Goal: Task Accomplishment & Management: Use online tool/utility

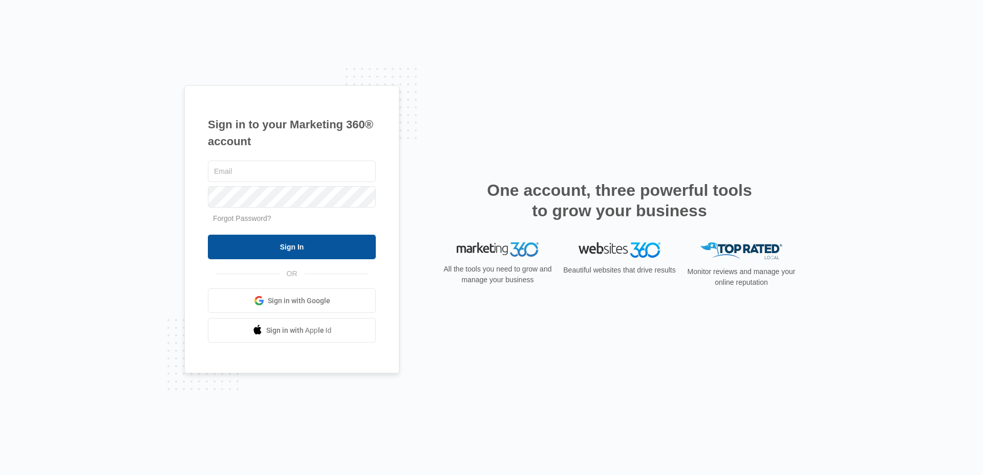
type input "[EMAIL_ADDRESS][DOMAIN_NAME]"
click at [274, 245] on input "Sign In" at bounding box center [292, 247] width 168 height 25
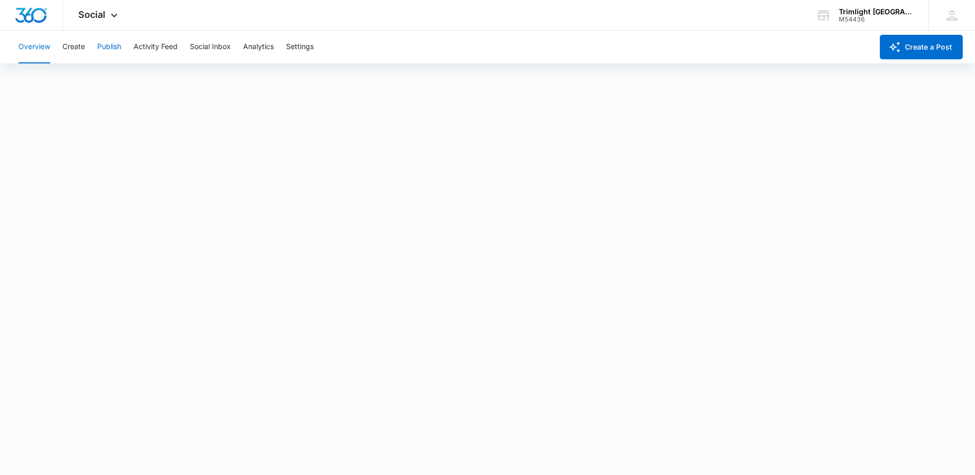
click at [110, 47] on button "Publish" at bounding box center [109, 47] width 24 height 33
